Goal: Task Accomplishment & Management: Use online tool/utility

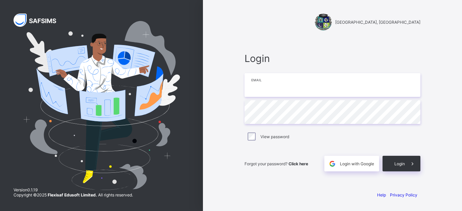
type input "**********"
click at [453, 147] on div "**********" at bounding box center [332, 105] width 259 height 211
click at [405, 163] on div "Login" at bounding box center [402, 164] width 38 height 16
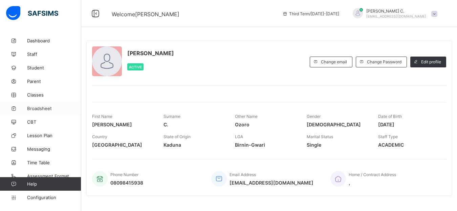
click at [42, 108] on span "Broadsheet" at bounding box center [54, 108] width 54 height 5
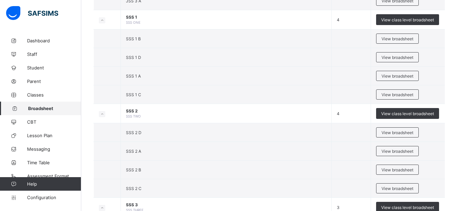
scroll to position [769, 0]
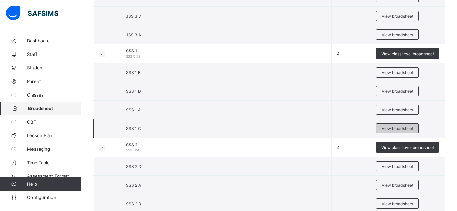
click at [410, 130] on span "View broadsheet" at bounding box center [398, 128] width 32 height 5
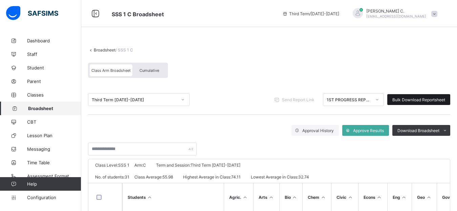
click at [420, 101] on span "Bulk Download Reportsheet" at bounding box center [418, 99] width 53 height 5
click at [379, 101] on icon at bounding box center [377, 99] width 4 height 7
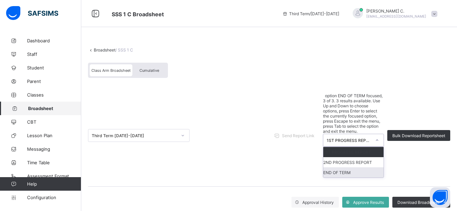
click at [356, 167] on div "END OF TERM" at bounding box center [353, 172] width 60 height 10
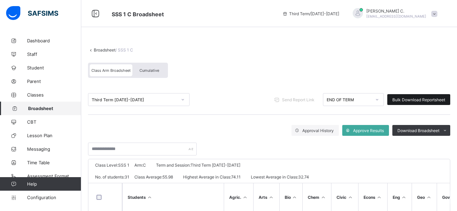
click at [412, 102] on span "Bulk Download Reportsheet" at bounding box center [418, 99] width 53 height 5
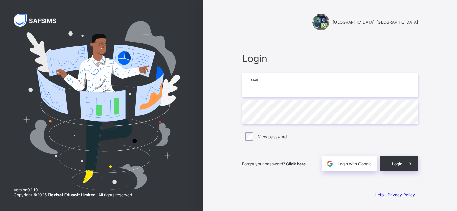
type input "**********"
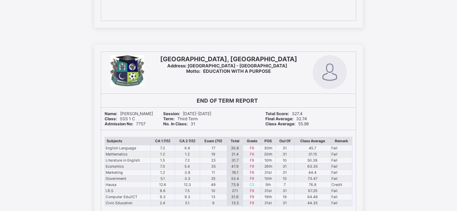
scroll to position [11816, 0]
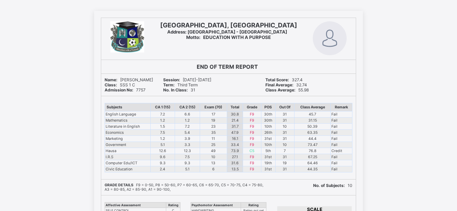
drag, startPoint x: 198, startPoint y: 135, endPoint x: 403, endPoint y: 133, distance: 205.2
click at [403, 132] on div "CRESCENT INTERNATIONAL SCHOOL, KANO Address: Arewa Link, Badawa Phase II, Kano …" at bounding box center [228, 199] width 457 height 376
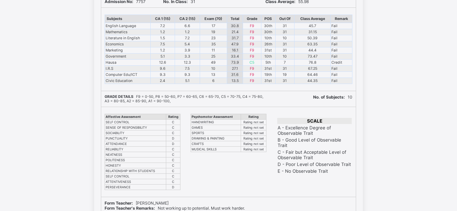
scroll to position [11870, 0]
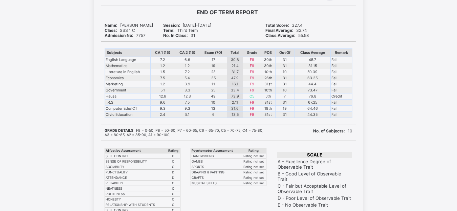
scroll to position [11870, 0]
